Goal: Task Accomplishment & Management: Manage account settings

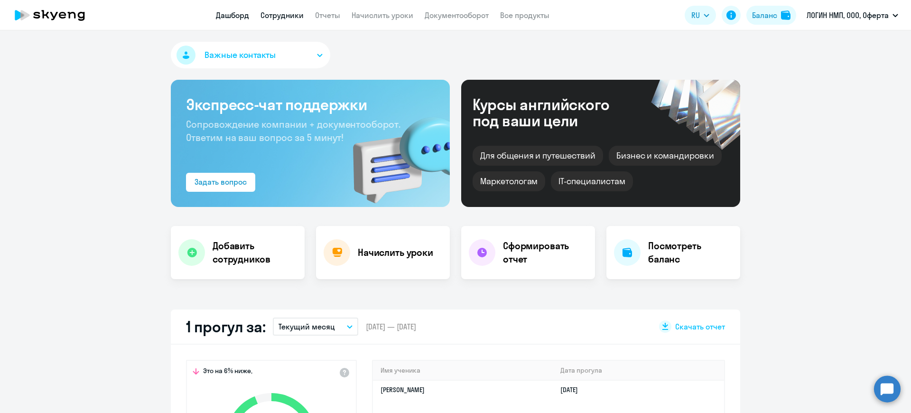
click at [293, 11] on link "Сотрудники" at bounding box center [282, 14] width 43 height 9
select select "30"
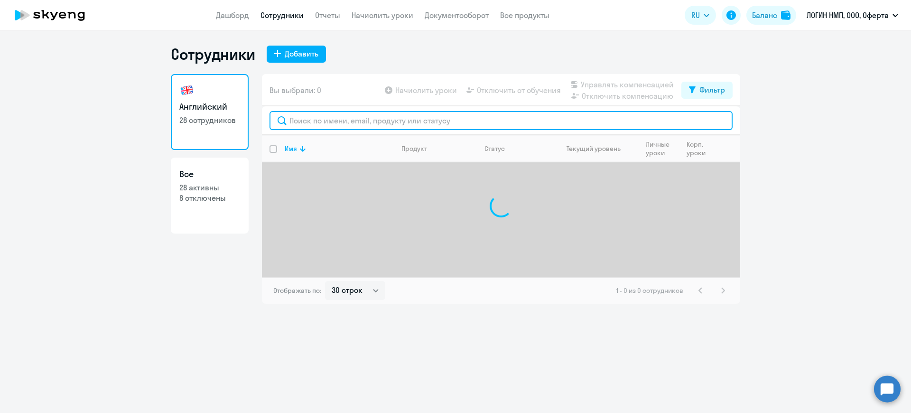
click at [346, 122] on input "text" at bounding box center [501, 120] width 463 height 19
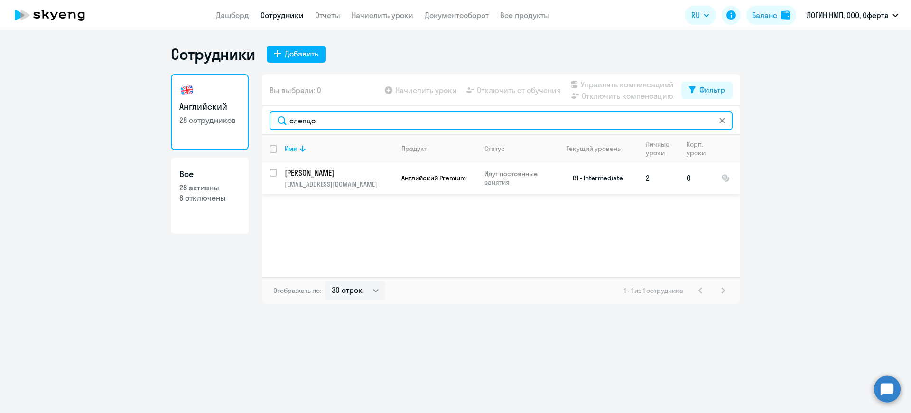
type input "слепцо"
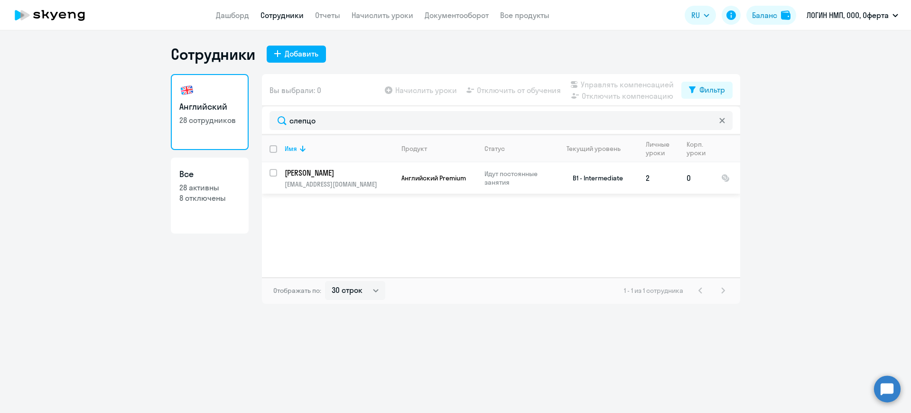
click at [274, 171] on input "select row 40058986" at bounding box center [279, 178] width 19 height 19
checkbox input "true"
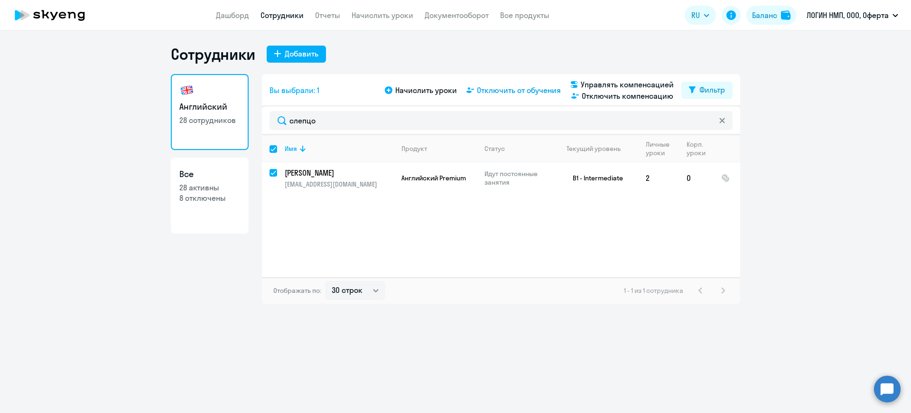
click at [528, 92] on span "Отключить от обучения" at bounding box center [519, 89] width 84 height 11
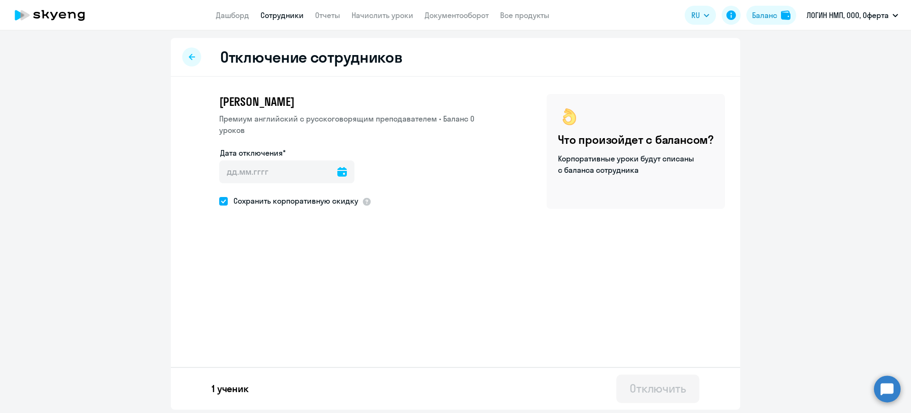
click at [337, 172] on icon at bounding box center [341, 171] width 9 height 9
click at [384, 262] on div at bounding box center [455, 206] width 911 height 413
click at [337, 173] on icon at bounding box center [341, 171] width 9 height 9
click at [286, 279] on span "9" at bounding box center [289, 280] width 17 height 17
type input "[DATE]"
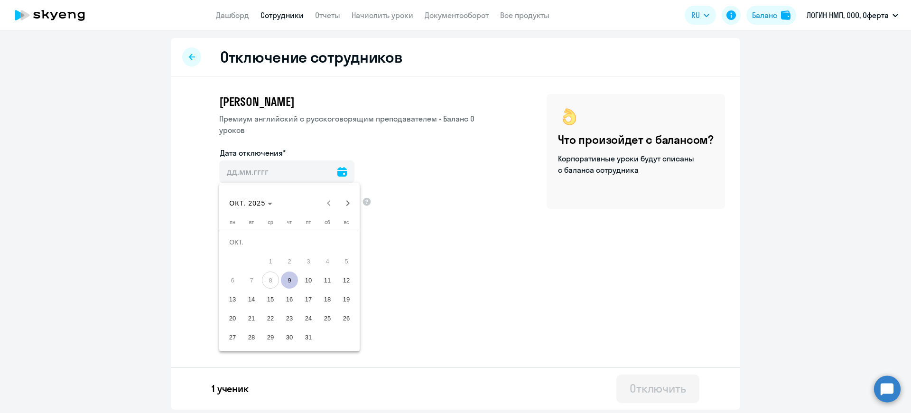
type input "[DATE]"
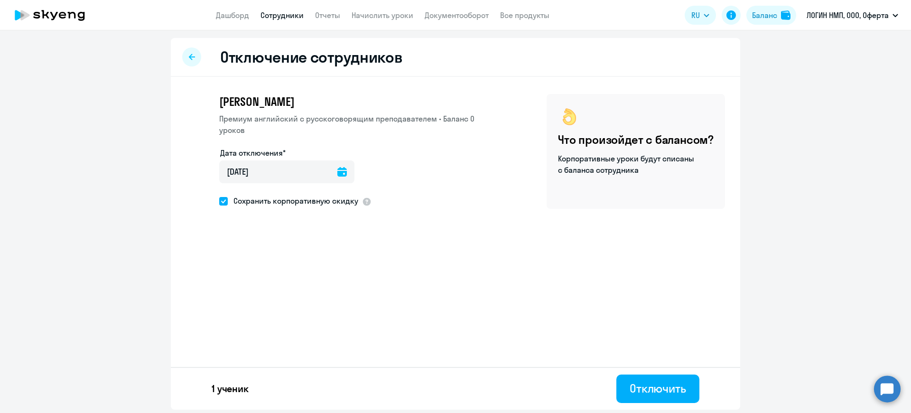
click at [220, 200] on span at bounding box center [223, 201] width 9 height 9
click at [219, 201] on input "Сохранить корпоративную скидку" at bounding box center [219, 201] width 0 height 0
checkbox input "false"
click at [665, 392] on div "Отключить" at bounding box center [658, 388] width 56 height 15
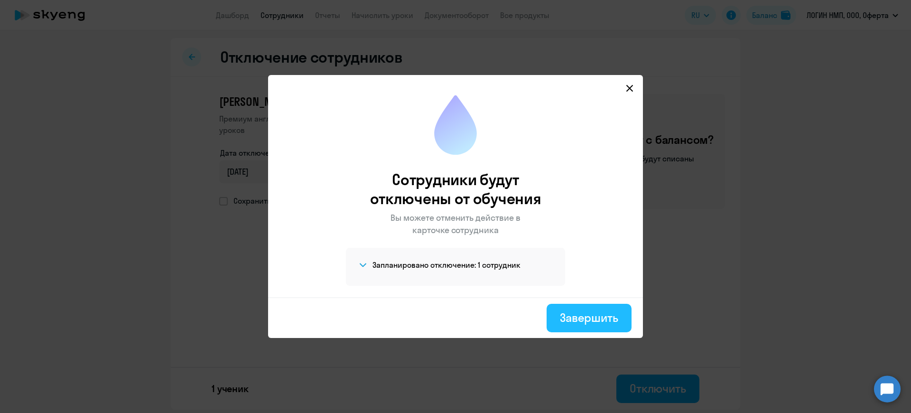
click at [601, 322] on div "Завершить" at bounding box center [589, 317] width 58 height 15
select select "30"
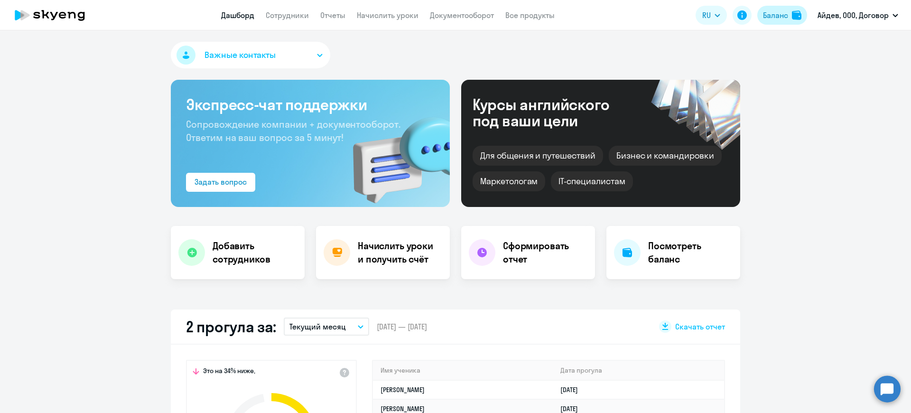
click at [775, 16] on div "Баланс" at bounding box center [775, 14] width 25 height 11
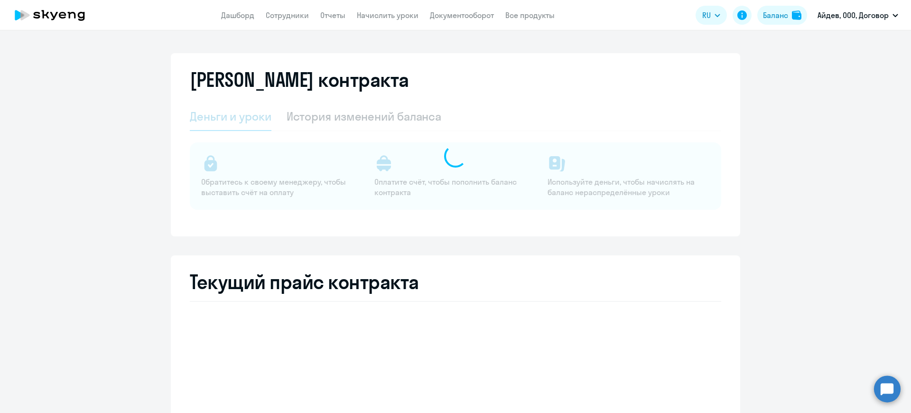
select select "english_adult_not_native_speaker"
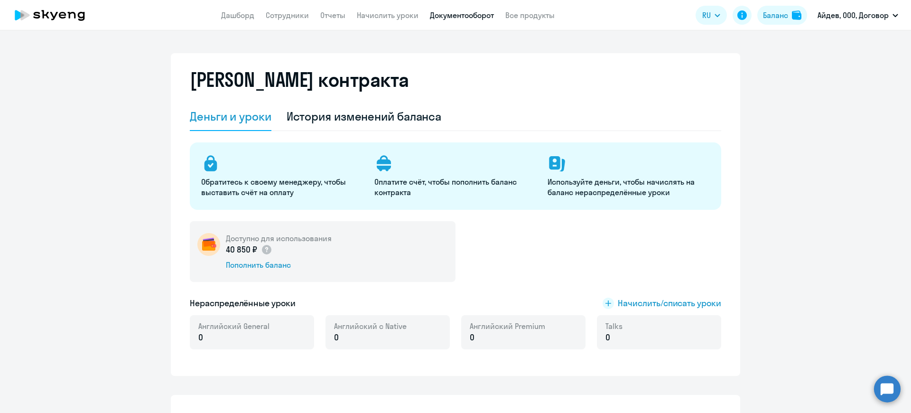
click at [460, 12] on link "Документооборот" at bounding box center [462, 14] width 64 height 9
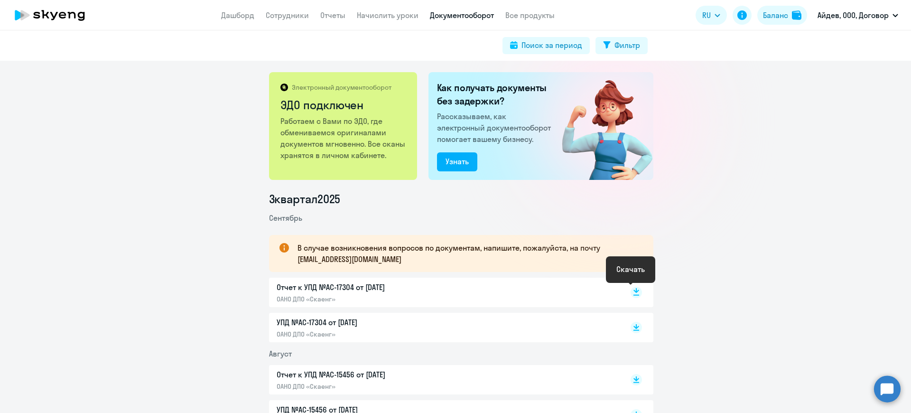
click at [631, 293] on rect at bounding box center [636, 292] width 11 height 11
